Goal: Task Accomplishment & Management: Manage account settings

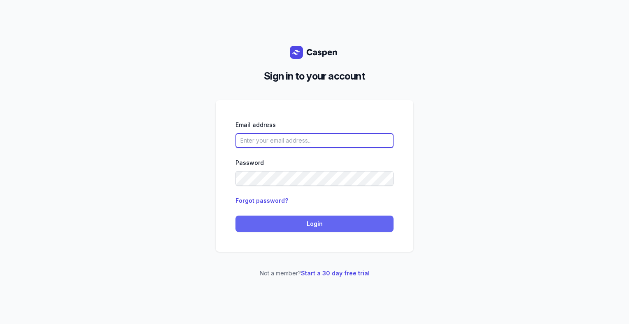
type input "[PERSON_NAME][EMAIL_ADDRESS][DOMAIN_NAME][PERSON_NAME]"
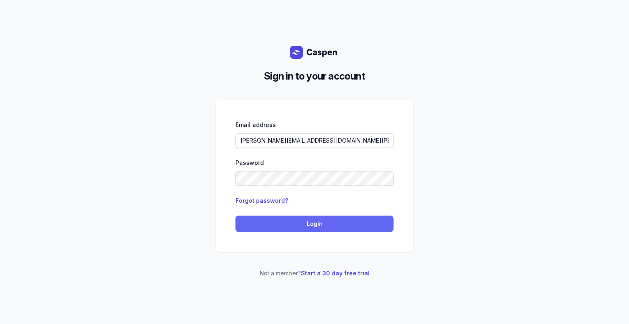
click at [338, 227] on span "Login" at bounding box center [314, 224] width 148 height 10
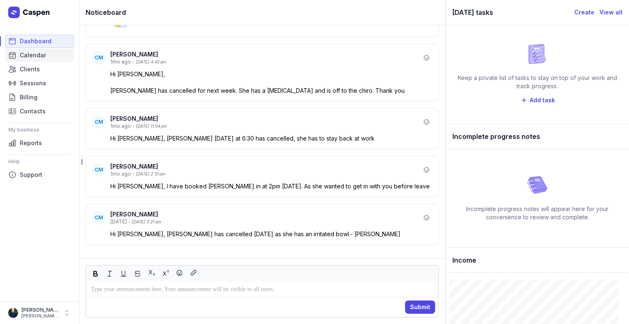
click at [26, 54] on span "Calendar" at bounding box center [33, 55] width 26 height 10
select select "week"
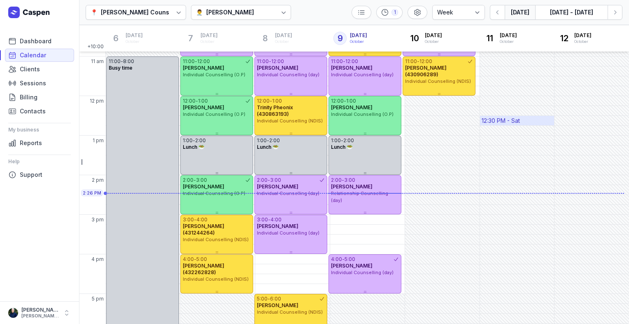
scroll to position [151, 0]
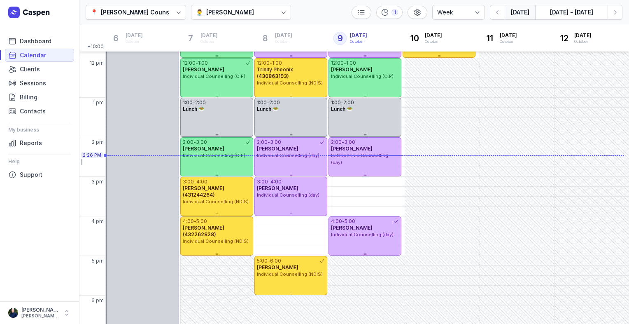
click at [270, 14] on div "👨‍⚕️ [PERSON_NAME]" at bounding box center [241, 12] width 100 height 15
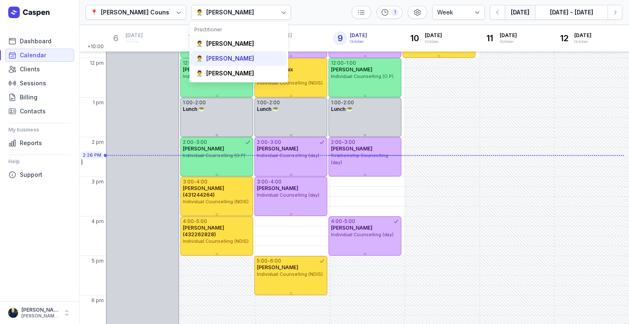
click at [247, 56] on div "👨‍⚕️ [PERSON_NAME]" at bounding box center [238, 58] width 95 height 15
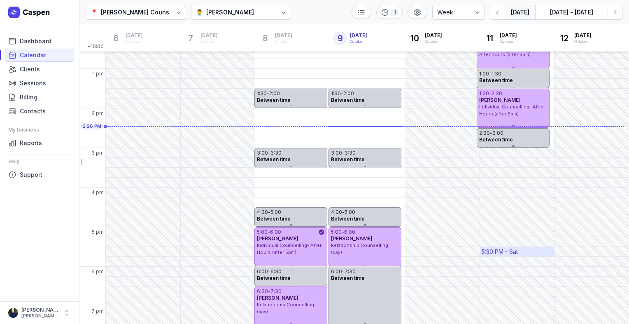
scroll to position [202, 0]
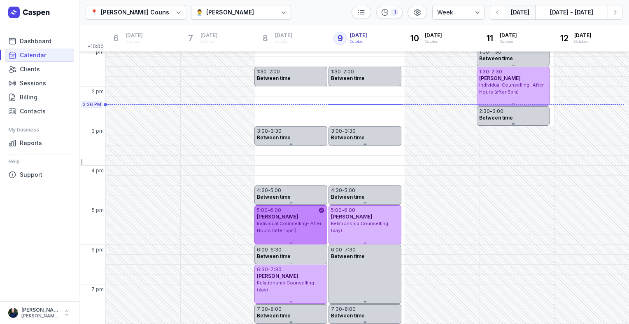
click at [294, 224] on span "Individual Counselling- After Hours (after 5pm)" at bounding box center [289, 226] width 65 height 13
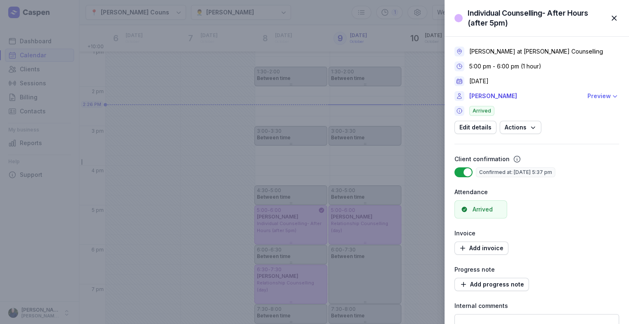
click at [593, 98] on div "Preview" at bounding box center [598, 96] width 23 height 10
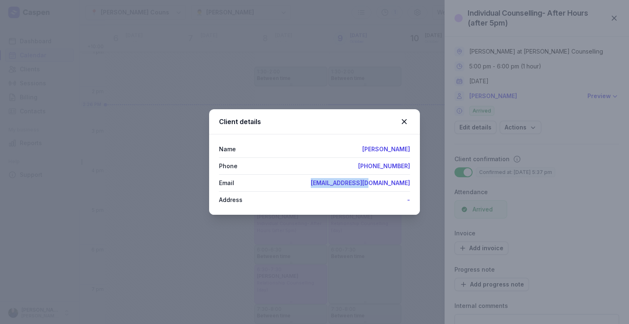
drag, startPoint x: 352, startPoint y: 184, endPoint x: 412, endPoint y: 182, distance: 59.7
click at [412, 182] on div "Name [PERSON_NAME] Phone [PHONE_NUMBER] Email [EMAIL_ADDRESS][DOMAIN_NAME] Addr…" at bounding box center [314, 174] width 211 height 80
drag, startPoint x: 412, startPoint y: 182, endPoint x: 390, endPoint y: 179, distance: 21.5
copy link "[EMAIL_ADDRESS][DOMAIN_NAME]"
click at [401, 124] on icon at bounding box center [404, 121] width 10 height 10
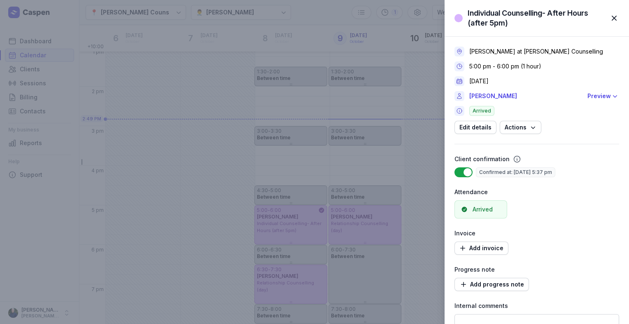
click at [612, 19] on span "button" at bounding box center [614, 18] width 18 height 18
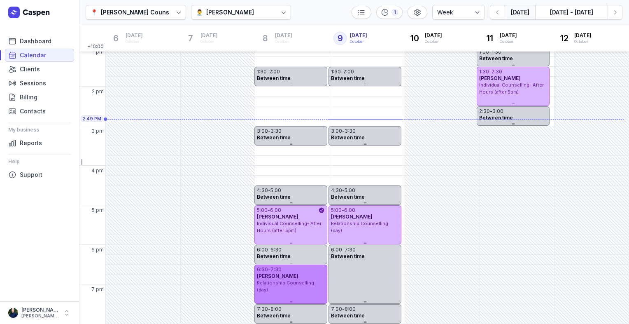
click at [273, 277] on span "[PERSON_NAME]" at bounding box center [278, 275] width 42 height 6
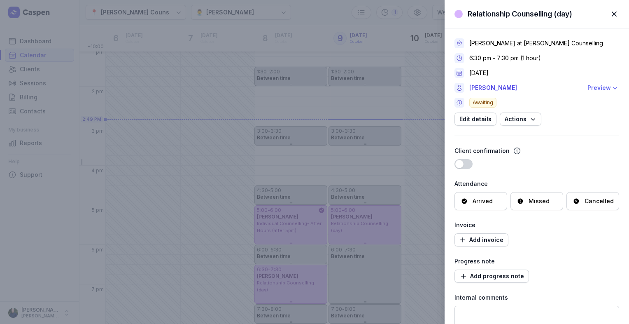
click at [598, 89] on div "Preview" at bounding box center [598, 88] width 23 height 10
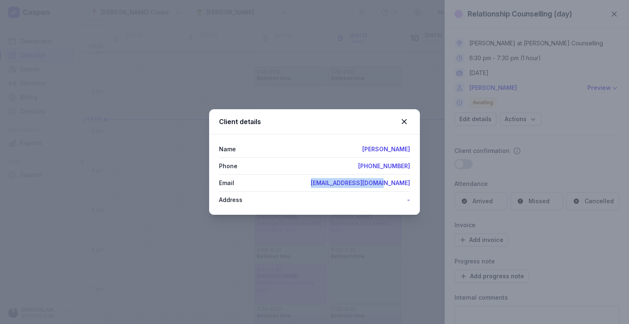
drag, startPoint x: 337, startPoint y: 186, endPoint x: 410, endPoint y: 187, distance: 73.3
click at [410, 187] on div "Name [PERSON_NAME] Phone [PHONE_NUMBER] Email [EMAIL_ADDRESS][DOMAIN_NAME] Addr…" at bounding box center [314, 174] width 211 height 80
drag, startPoint x: 410, startPoint y: 187, endPoint x: 400, endPoint y: 185, distance: 9.6
copy link "[EMAIL_ADDRESS][DOMAIN_NAME]"
click at [402, 121] on icon at bounding box center [404, 121] width 10 height 10
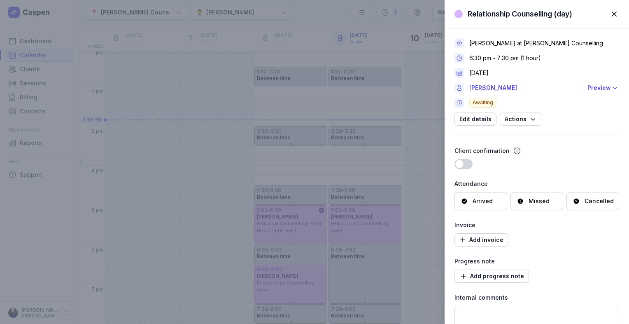
click at [616, 14] on span "button" at bounding box center [614, 14] width 18 height 18
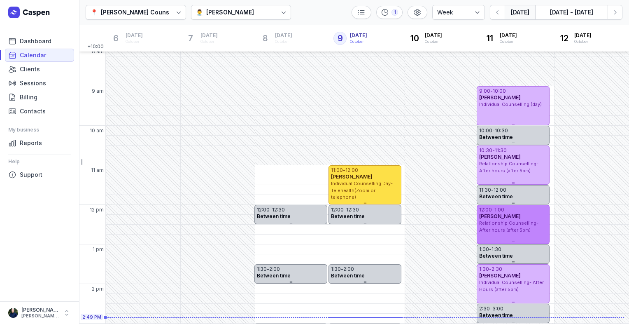
scroll to position [0, 0]
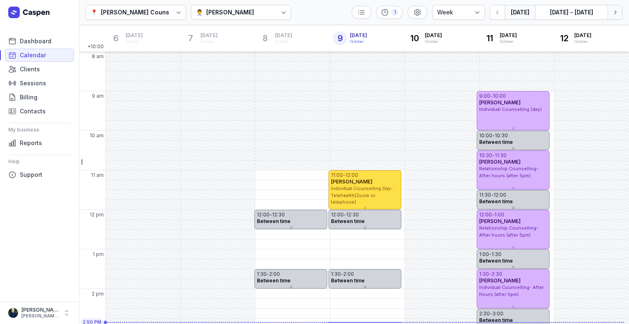
click at [620, 17] on button "Next week" at bounding box center [615, 12] width 15 height 15
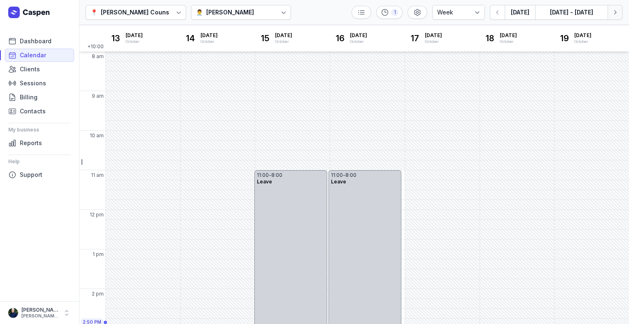
click at [619, 16] on icon "button" at bounding box center [615, 12] width 8 height 8
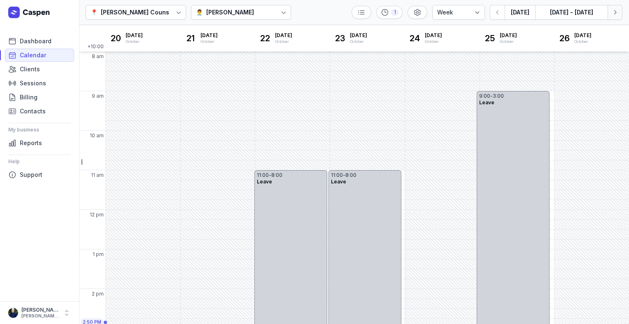
click at [619, 16] on icon "button" at bounding box center [615, 12] width 8 height 8
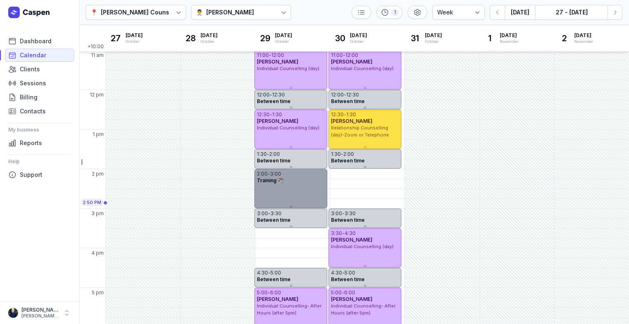
scroll to position [79, 0]
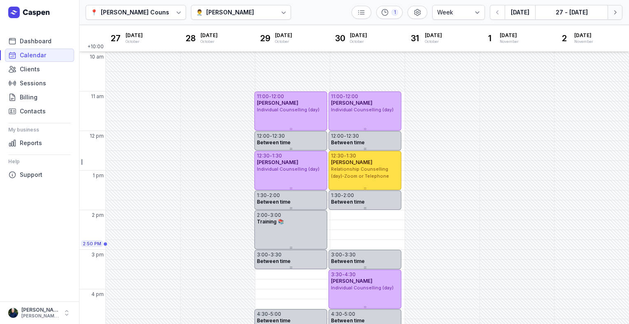
click at [614, 14] on icon "button" at bounding box center [615, 12] width 8 height 8
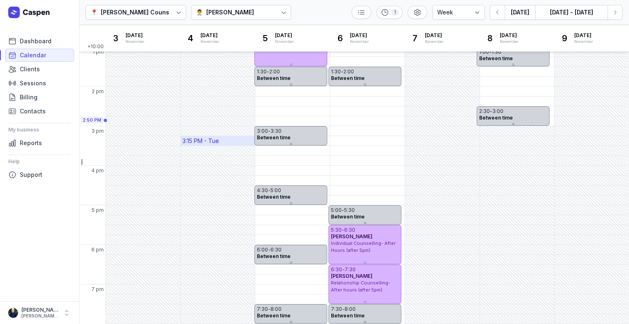
scroll to position [79, 0]
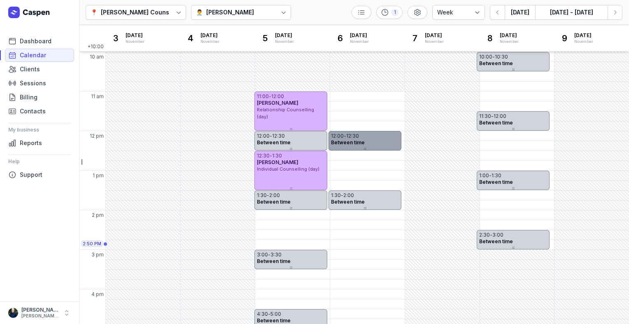
click at [374, 138] on div "12:00 - 12:30" at bounding box center [365, 136] width 68 height 7
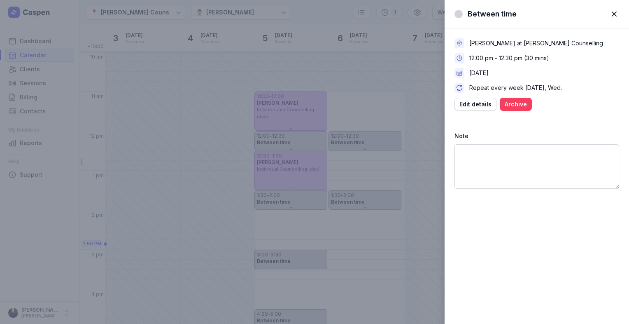
click at [522, 101] on span "Archive" at bounding box center [516, 104] width 22 height 10
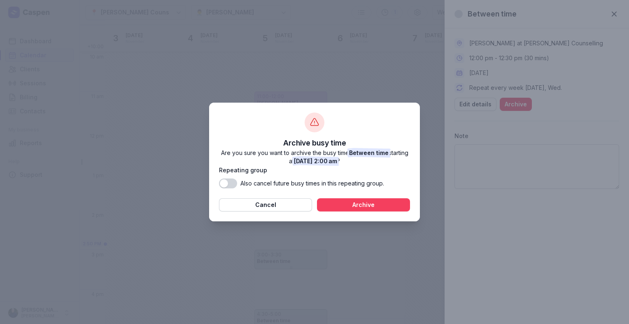
click at [393, 203] on span "Archive" at bounding box center [363, 205] width 83 height 10
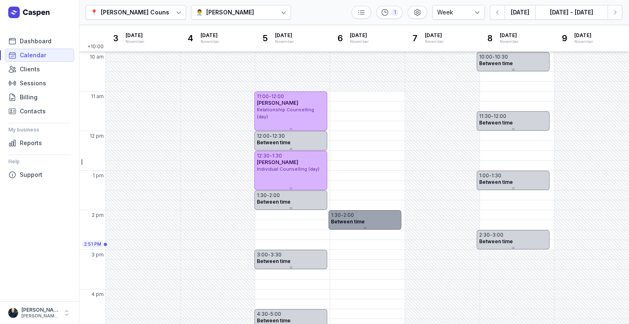
drag, startPoint x: 352, startPoint y: 201, endPoint x: 356, endPoint y: 228, distance: 27.0
click at [356, 228] on div "1:30 - 2:00 Between time" at bounding box center [364, 219] width 73 height 19
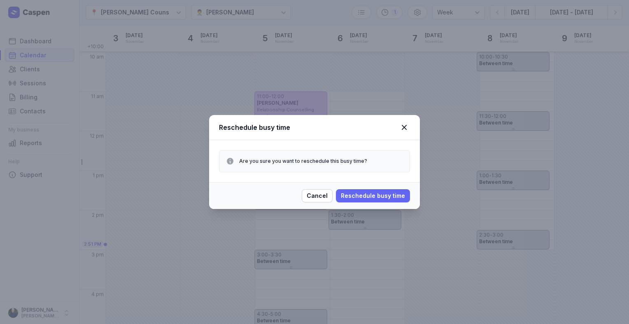
click at [354, 196] on span "Reschedule busy time" at bounding box center [373, 196] width 64 height 10
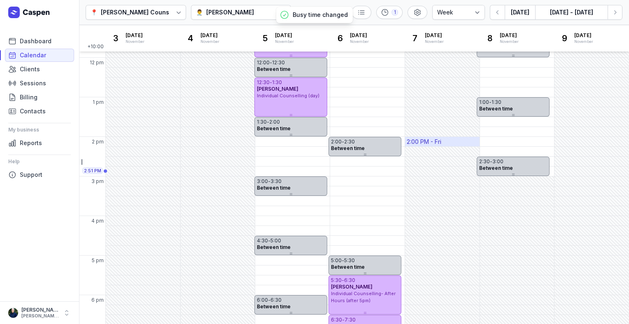
scroll to position [161, 0]
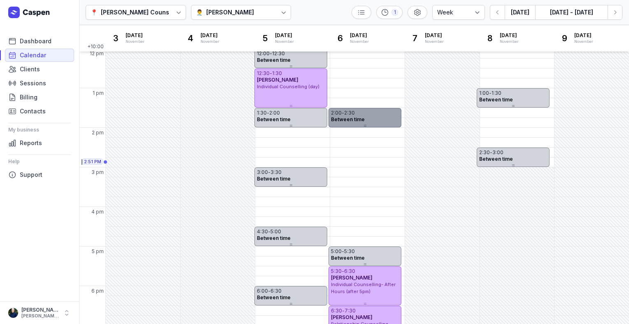
drag, startPoint x: 365, startPoint y: 138, endPoint x: 365, endPoint y: 128, distance: 10.3
click at [365, 128] on div "+10:00 3 [DATE] [DATE] [DATE] [DATE] [DATE] [DATE] [DATE] [DATE] [DATE] [DATE] …" at bounding box center [354, 174] width 550 height 298
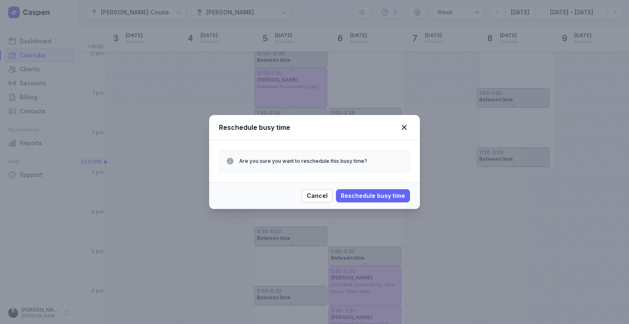
click at [393, 198] on span "Reschedule busy time" at bounding box center [373, 196] width 64 height 10
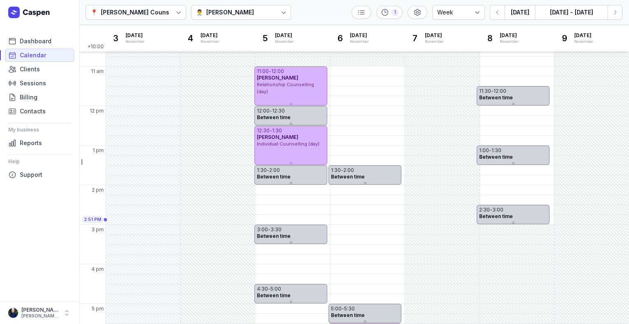
scroll to position [120, 0]
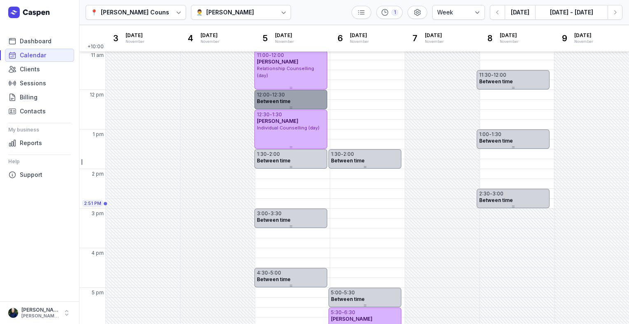
click at [291, 103] on div "Between time" at bounding box center [291, 101] width 68 height 7
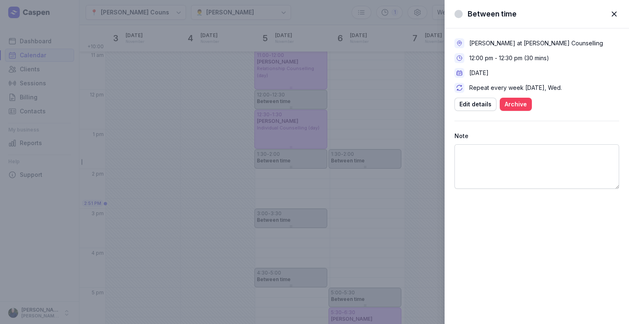
click at [510, 101] on span "Archive" at bounding box center [516, 104] width 22 height 10
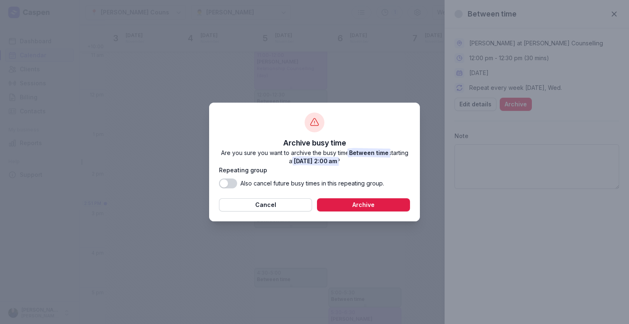
click at [237, 184] on button "Use setting" at bounding box center [228, 183] width 18 height 10
click at [361, 209] on span "Archive" at bounding box center [363, 205] width 83 height 10
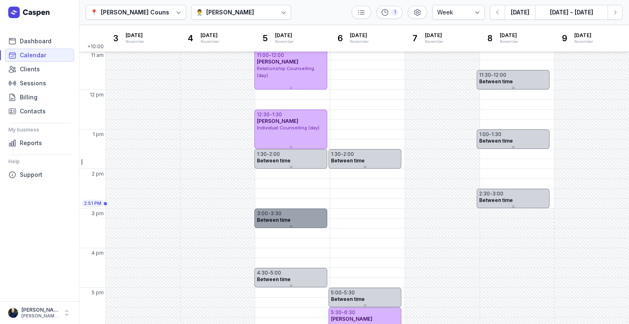
click at [291, 215] on div "3:00 - 3:30" at bounding box center [291, 213] width 68 height 7
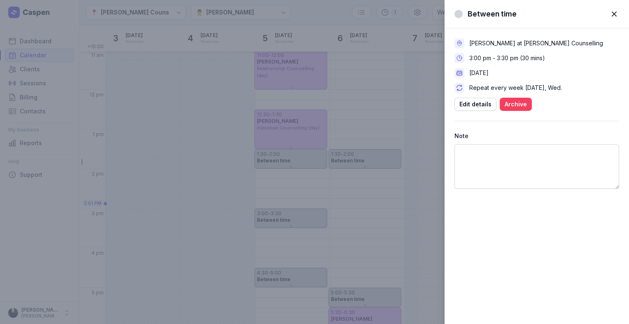
click at [514, 103] on span "Archive" at bounding box center [516, 104] width 22 height 10
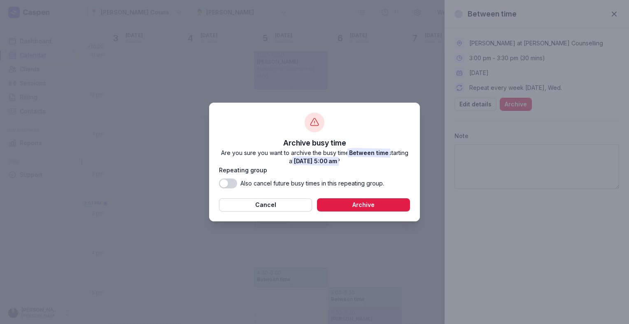
click at [233, 182] on button "Use setting" at bounding box center [228, 183] width 18 height 10
click at [366, 206] on span "Archive" at bounding box center [363, 205] width 83 height 10
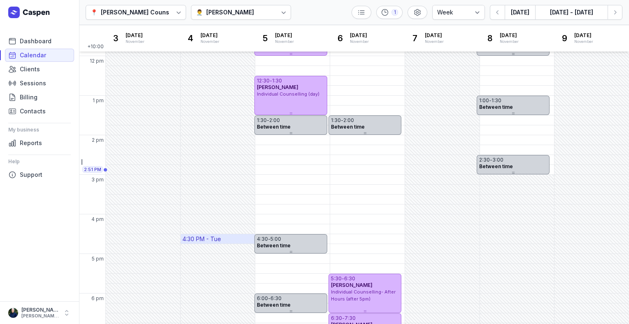
scroll to position [202, 0]
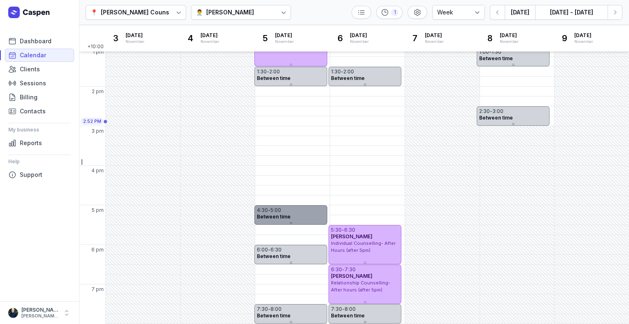
drag, startPoint x: 301, startPoint y: 193, endPoint x: 303, endPoint y: 214, distance: 21.1
click at [303, 214] on div "4:30 - 5:00 Between time" at bounding box center [290, 212] width 73 height 15
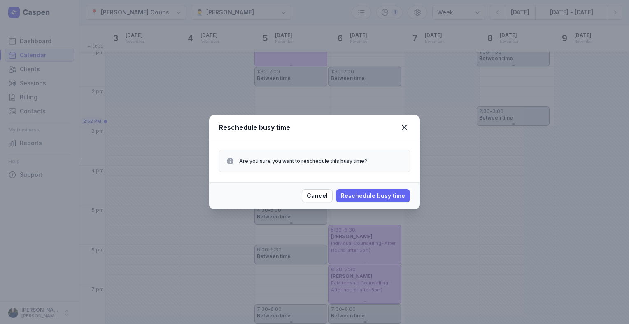
click at [349, 196] on span "Reschedule busy time" at bounding box center [373, 196] width 64 height 10
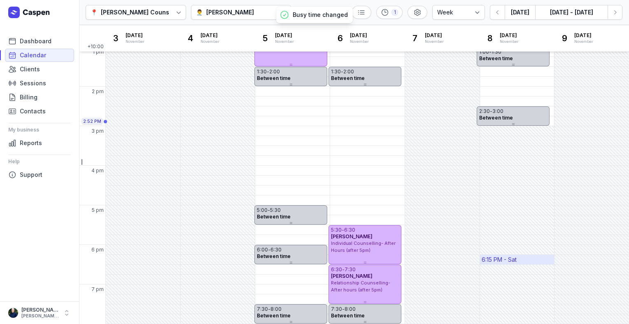
drag, startPoint x: 303, startPoint y: 210, endPoint x: 535, endPoint y: 255, distance: 236.0
click at [535, 255] on div "6:15 PM - Sat" at bounding box center [517, 258] width 75 height 9
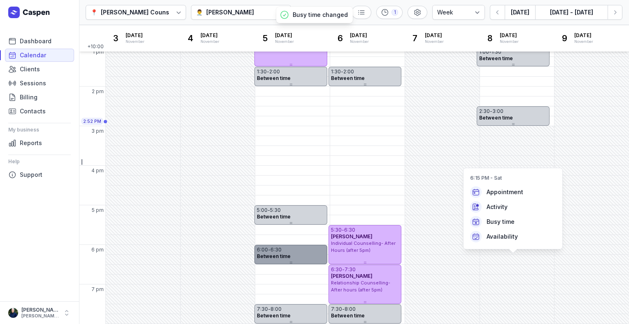
click at [296, 254] on div "Between time" at bounding box center [291, 256] width 68 height 7
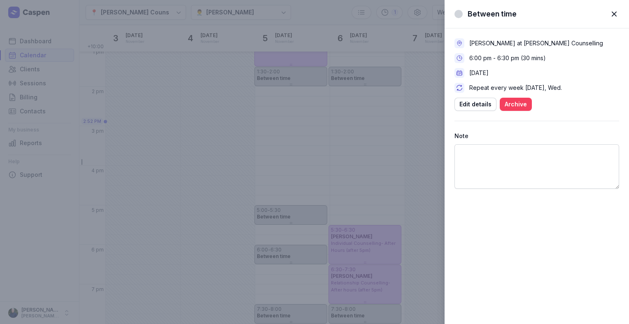
click at [526, 105] on button "Archive" at bounding box center [516, 104] width 32 height 13
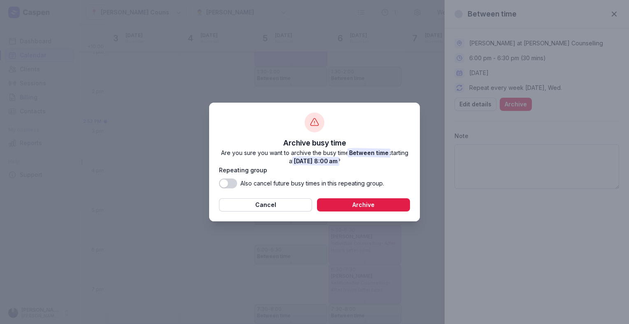
click at [233, 183] on button "Use setting" at bounding box center [228, 183] width 18 height 10
click at [363, 206] on span "Archive" at bounding box center [363, 205] width 83 height 10
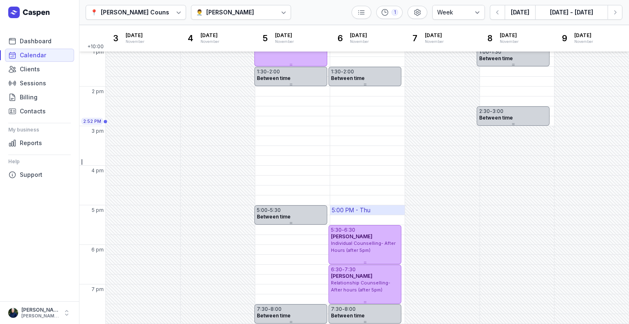
click at [332, 207] on div "5:00 PM - Thu" at bounding box center [351, 210] width 39 height 8
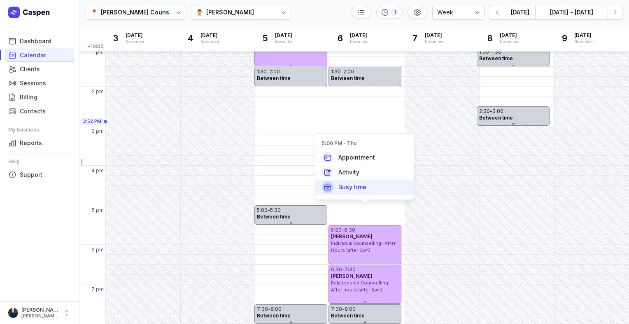
click at [344, 187] on span "Busy time" at bounding box center [352, 187] width 28 height 8
select select
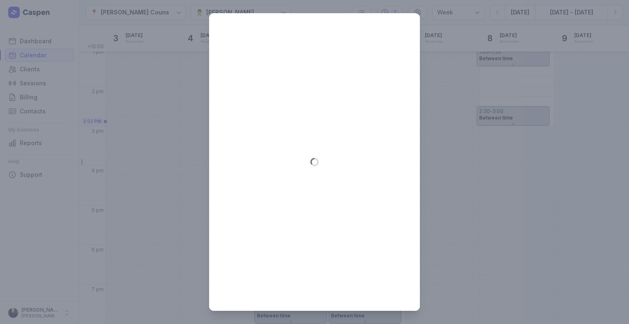
type input "[DATE]"
select select "17:00"
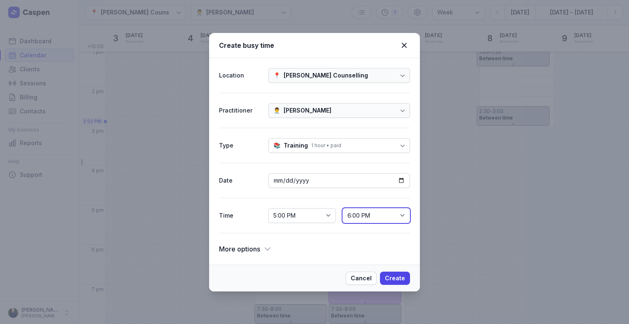
click at [361, 215] on select "5:15 PM 5:30 PM 5:45 PM 6:00 PM 6:15 PM 6:30 PM 6:45 PM 7:00 PM 7:15 PM 7:30 PM…" at bounding box center [376, 215] width 68 height 15
select select "17:30"
click at [342, 208] on select "5:15 PM 5:30 PM 5:45 PM 6:00 PM 6:15 PM 6:30 PM 6:45 PM 7:00 PM 7:15 PM 7:30 PM…" at bounding box center [376, 215] width 68 height 15
click at [267, 251] on icon at bounding box center [267, 248] width 8 height 8
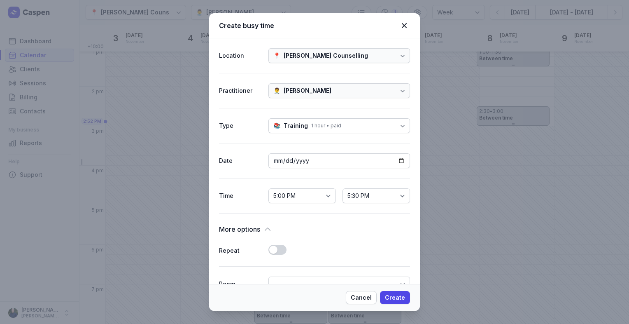
click at [280, 250] on button "Use setting" at bounding box center [277, 249] width 18 height 10
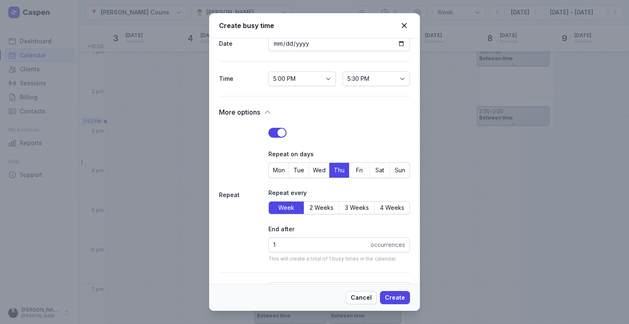
scroll to position [123, 0]
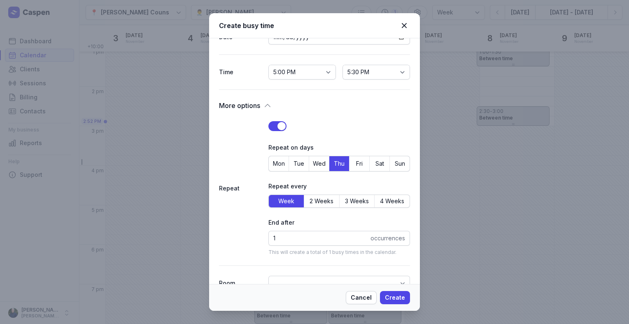
drag, startPoint x: 389, startPoint y: 298, endPoint x: 272, endPoint y: 261, distance: 122.8
click at [271, 263] on div "Create busy time Location 📍 [PERSON_NAME] Counselling Practitioner 👨‍⚕️ [PERSON…" at bounding box center [314, 161] width 211 height 297
click at [285, 240] on input "1" at bounding box center [339, 238] width 142 height 15
type input "26"
click at [403, 296] on span "Create" at bounding box center [395, 297] width 20 height 10
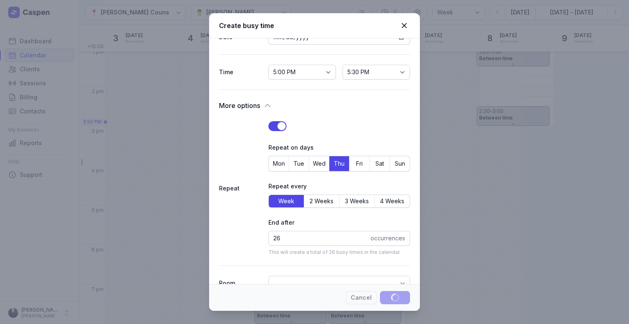
select select
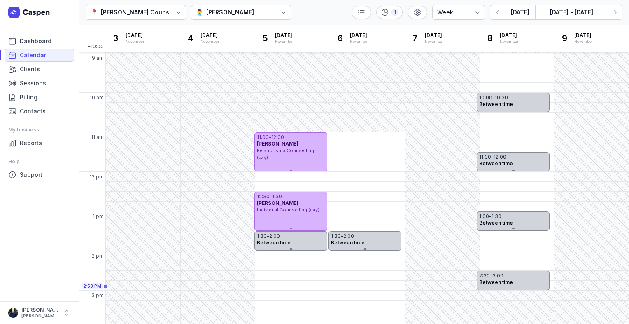
scroll to position [0, 0]
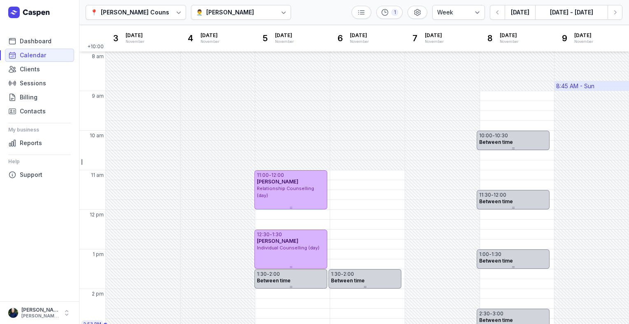
drag, startPoint x: 519, startPoint y: 138, endPoint x: 611, endPoint y: 88, distance: 105.4
click at [611, 88] on div "8:45 AM - Sun" at bounding box center [591, 85] width 75 height 9
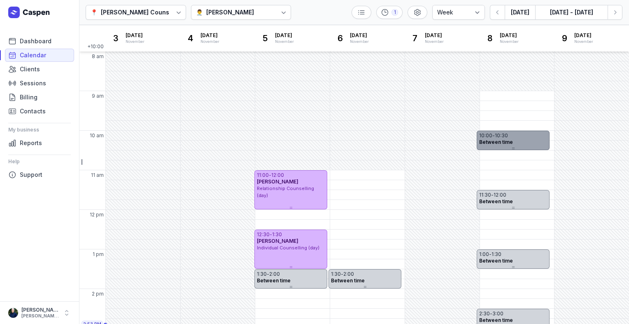
click at [531, 144] on div "Between time" at bounding box center [513, 142] width 68 height 7
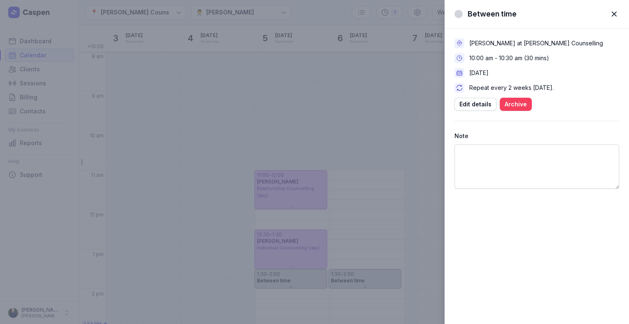
click at [524, 107] on span "Archive" at bounding box center [516, 104] width 22 height 10
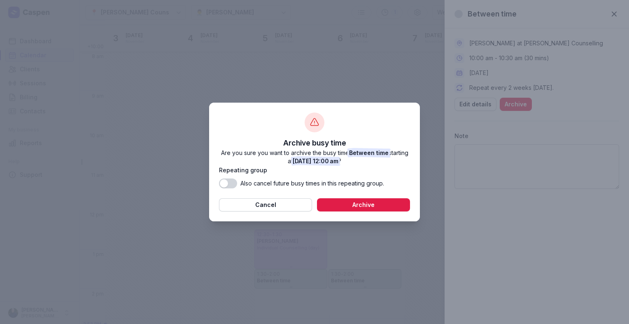
click at [232, 182] on button "Use setting" at bounding box center [228, 183] width 18 height 10
click at [351, 205] on span "Archive" at bounding box center [363, 205] width 83 height 10
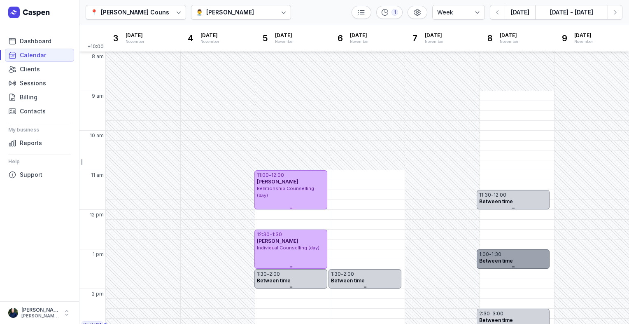
click at [492, 266] on div at bounding box center [513, 266] width 73 height 3
drag, startPoint x: 498, startPoint y: 258, endPoint x: 494, endPoint y: 263, distance: 6.5
click at [494, 263] on span "Between time" at bounding box center [496, 260] width 34 height 6
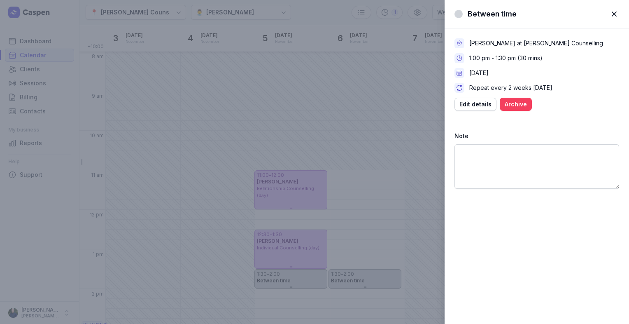
click at [519, 98] on button "Archive" at bounding box center [516, 104] width 32 height 13
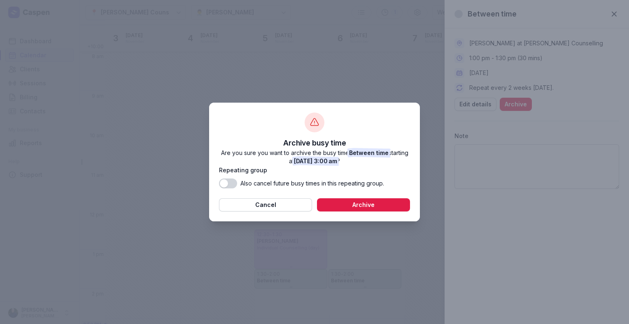
click at [230, 182] on button "Use setting" at bounding box center [228, 183] width 18 height 10
click at [324, 202] on span "Archive" at bounding box center [363, 205] width 83 height 10
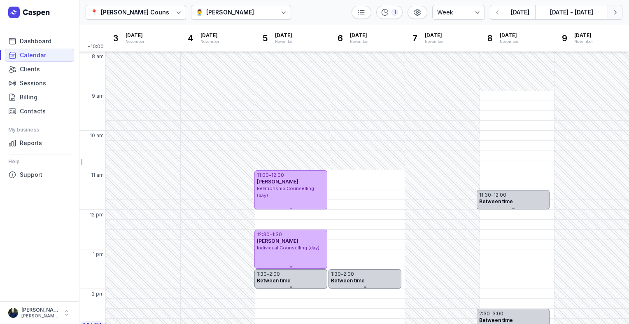
click at [617, 14] on icon "button" at bounding box center [615, 12] width 8 height 8
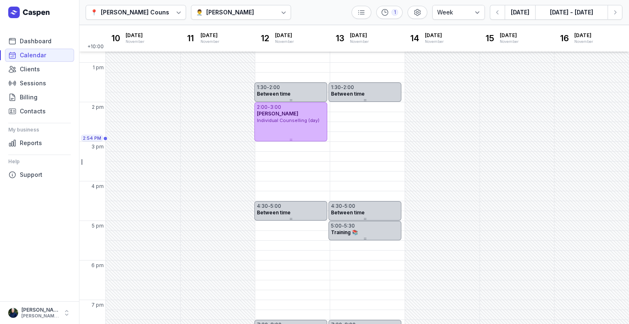
scroll to position [202, 0]
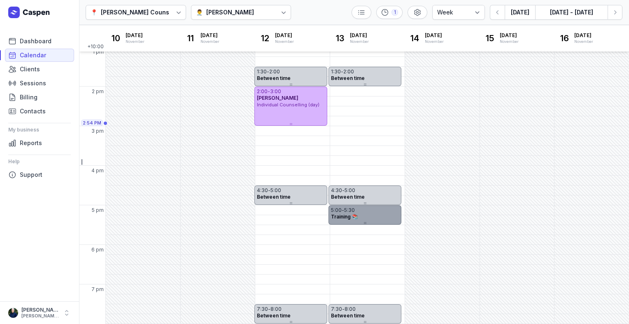
click at [376, 216] on div "Training 📚" at bounding box center [365, 216] width 68 height 7
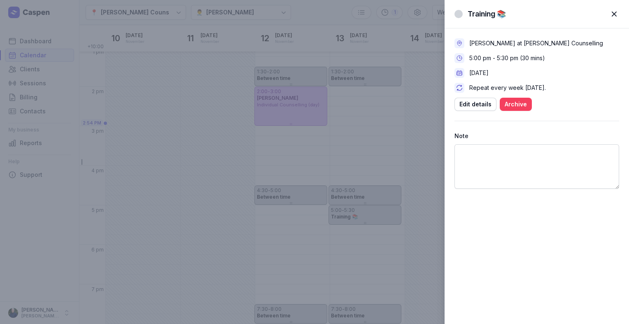
click at [520, 104] on span "Archive" at bounding box center [516, 104] width 22 height 10
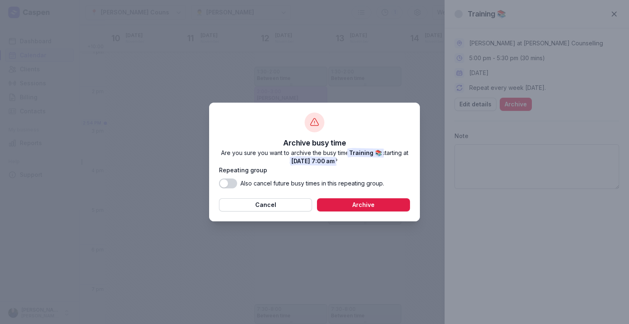
drag, startPoint x: 230, startPoint y: 180, endPoint x: 237, endPoint y: 184, distance: 7.4
click at [230, 181] on button "Use setting" at bounding box center [228, 183] width 18 height 10
click at [349, 205] on span "Archive" at bounding box center [363, 205] width 83 height 10
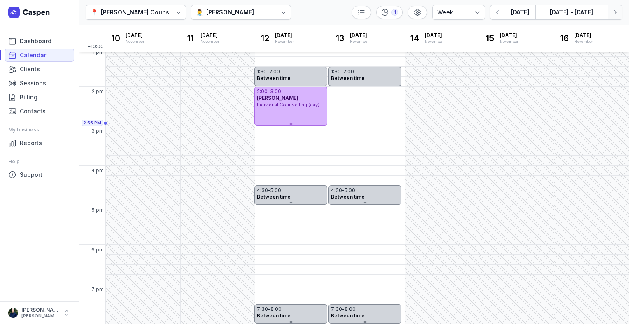
click at [619, 16] on button "Next week" at bounding box center [615, 12] width 15 height 15
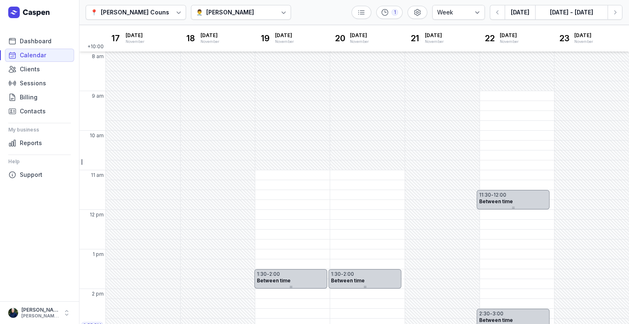
scroll to position [165, 0]
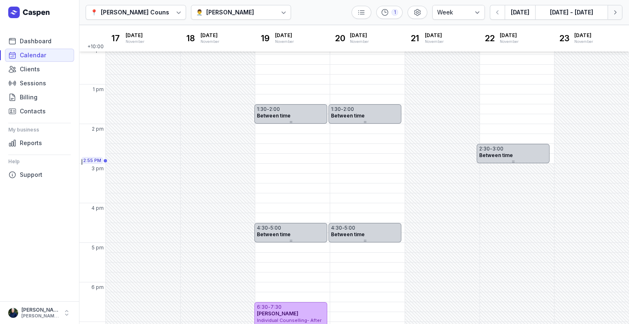
click at [615, 6] on button "Next week" at bounding box center [615, 12] width 15 height 15
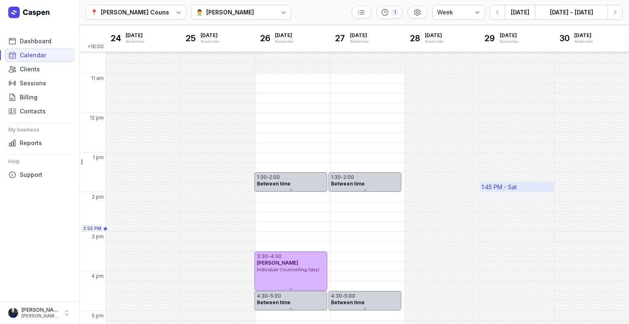
scroll to position [202, 0]
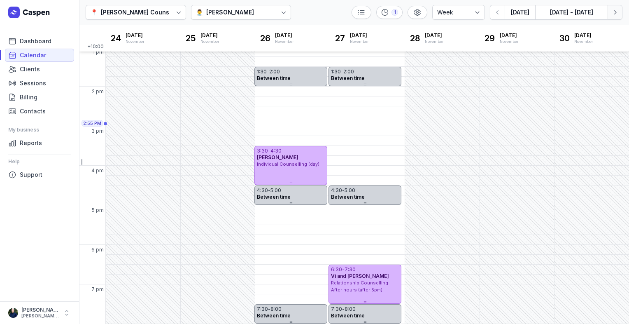
click at [619, 12] on button "Next week" at bounding box center [615, 12] width 15 height 15
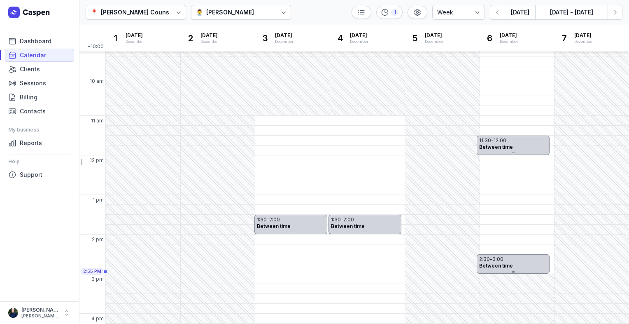
scroll to position [202, 0]
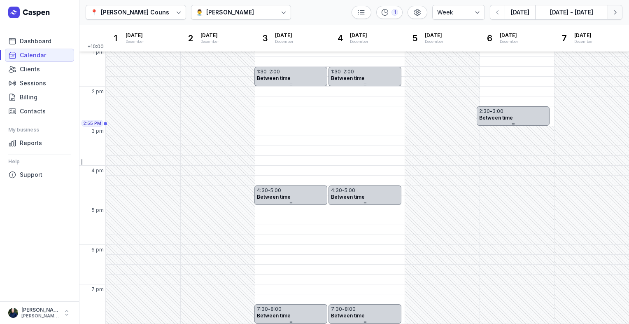
click at [616, 10] on icon "button" at bounding box center [615, 12] width 8 height 8
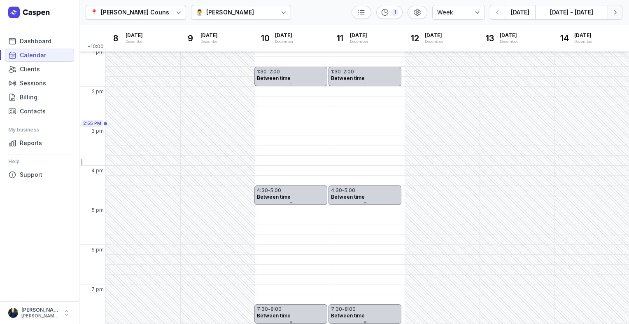
click at [616, 11] on icon "button" at bounding box center [615, 12] width 8 height 8
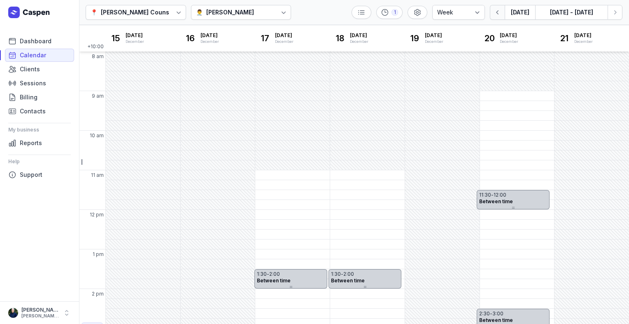
click at [499, 13] on icon "button" at bounding box center [498, 12] width 8 height 8
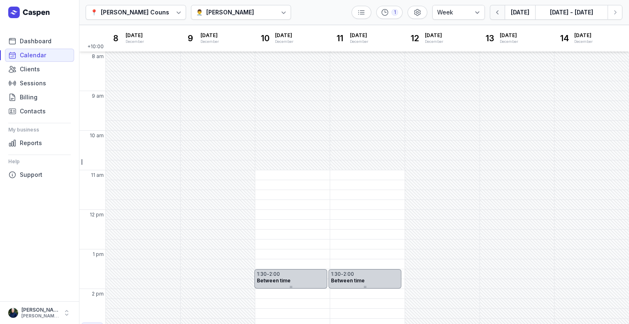
click at [499, 13] on icon "button" at bounding box center [498, 12] width 8 height 8
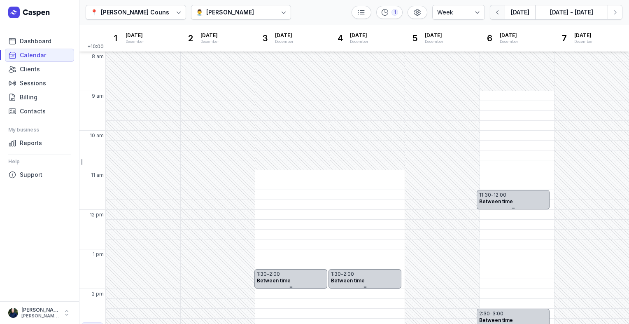
click at [499, 13] on icon "button" at bounding box center [498, 12] width 8 height 8
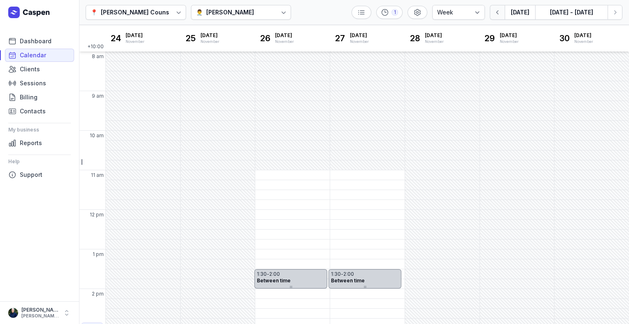
click at [499, 13] on icon "button" at bounding box center [498, 12] width 8 height 8
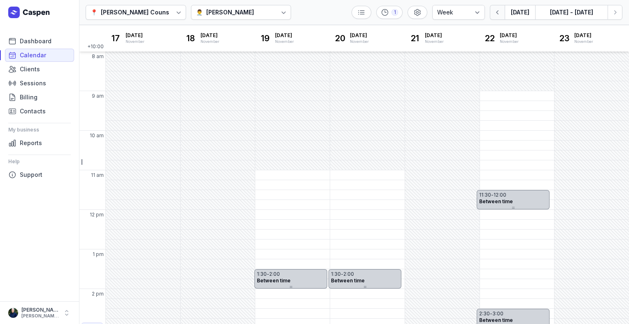
click at [499, 13] on icon "button" at bounding box center [498, 12] width 8 height 8
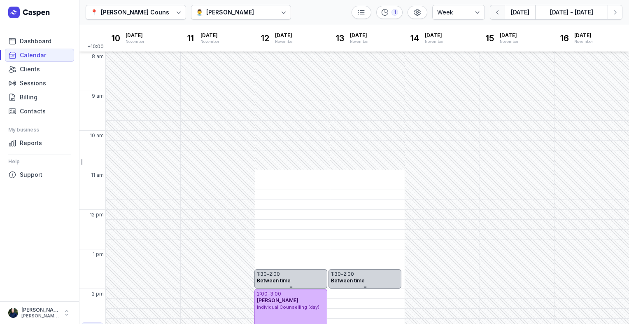
click at [499, 13] on icon "button" at bounding box center [498, 12] width 8 height 8
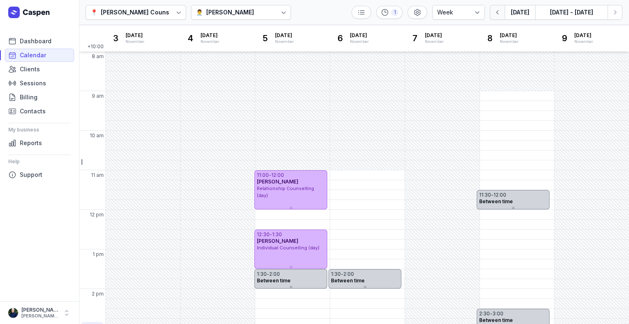
click at [499, 13] on icon "button" at bounding box center [498, 12] width 8 height 8
